Goal: Transaction & Acquisition: Purchase product/service

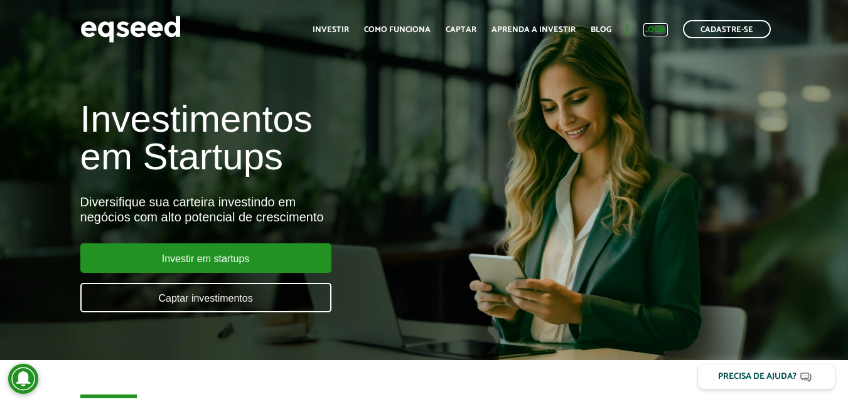
click at [655, 33] on link "Login" at bounding box center [655, 30] width 24 height 8
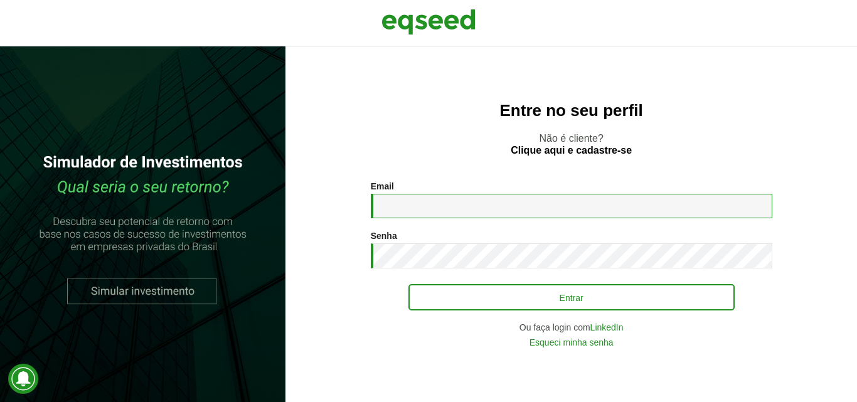
type input "**********"
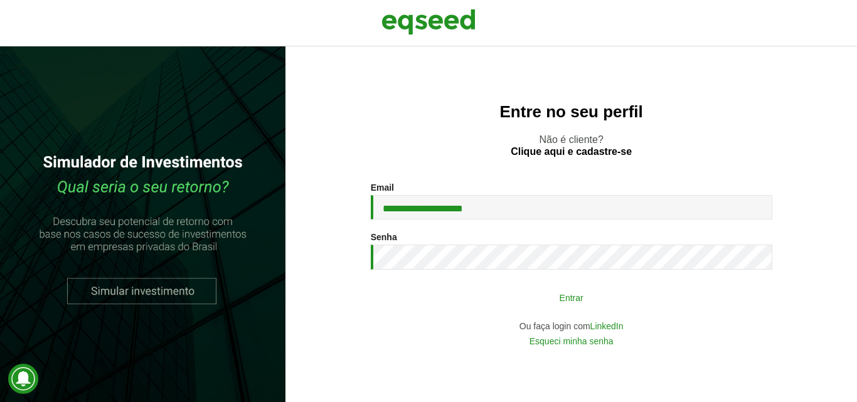
click at [504, 298] on button "Entrar" at bounding box center [571, 297] width 326 height 24
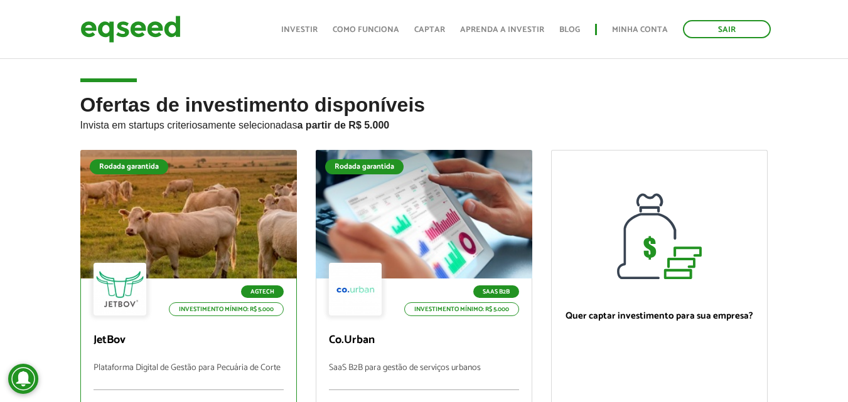
scroll to position [63, 0]
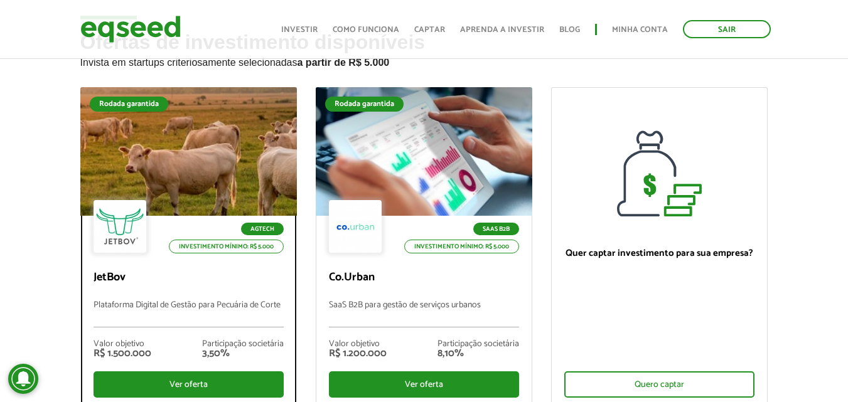
click at [221, 171] on div at bounding box center [188, 152] width 260 height 154
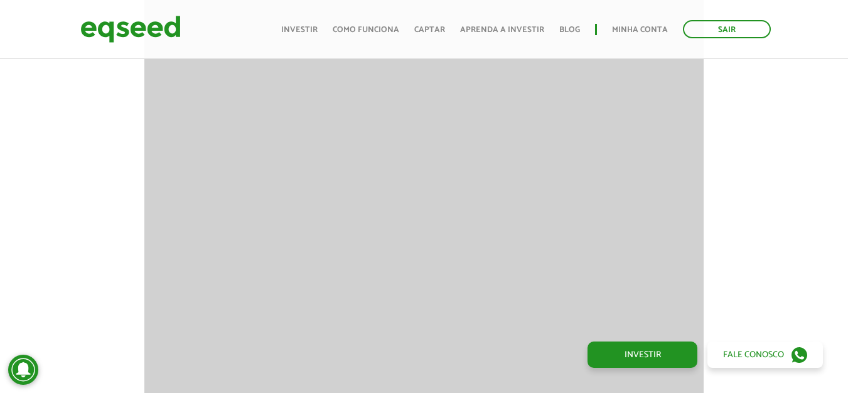
scroll to position [1746, 0]
